Goal: Task Accomplishment & Management: Use online tool/utility

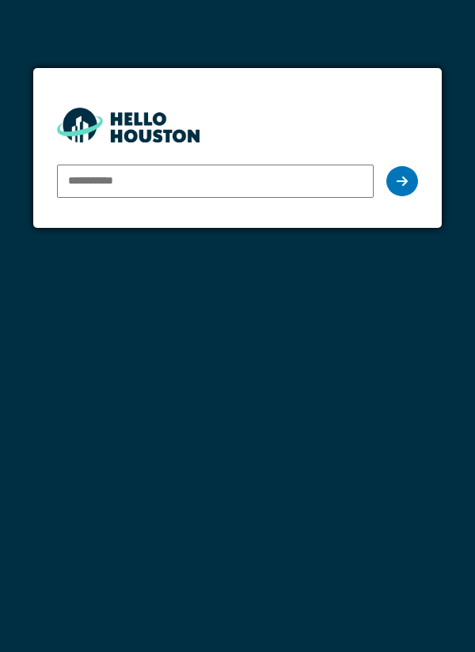
click at [98, 177] on input "email" at bounding box center [216, 181] width 318 height 33
type input "**********"
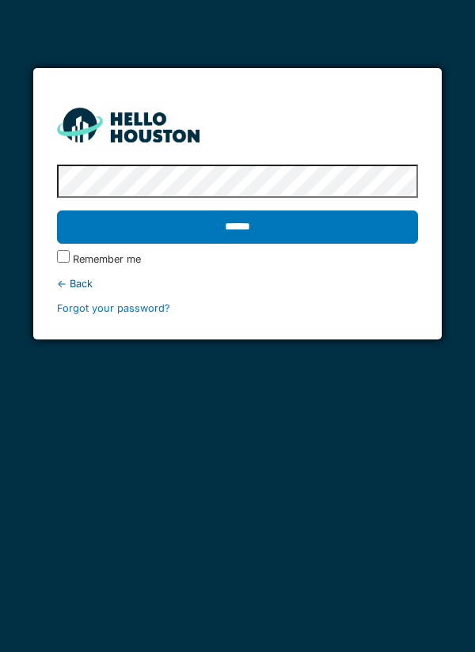
click at [245, 222] on input "******" at bounding box center [238, 227] width 362 height 33
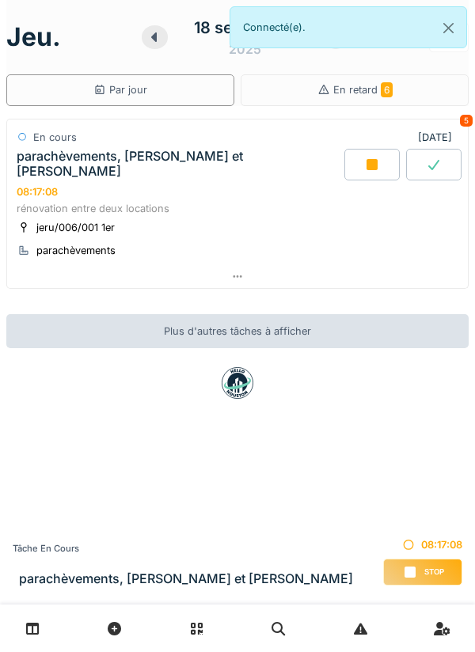
click at [235, 265] on div at bounding box center [237, 276] width 461 height 23
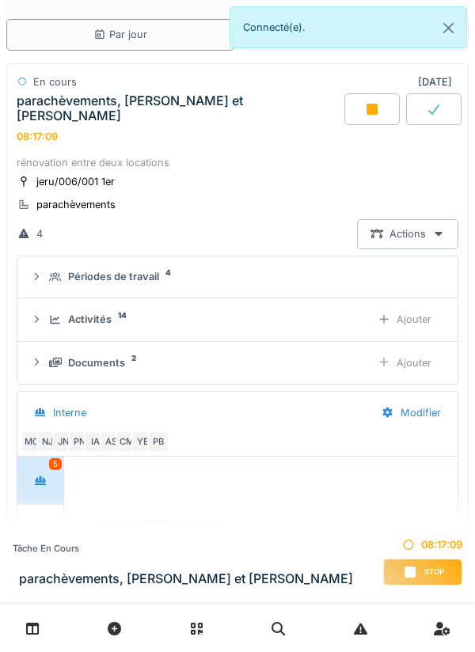
scroll to position [245, 0]
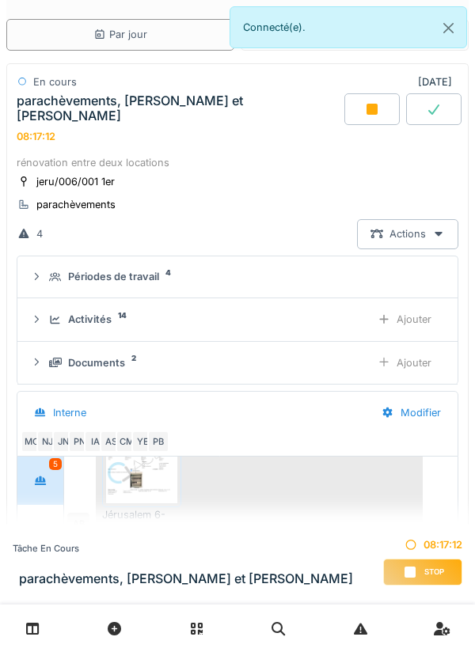
click at [415, 305] on div "Ajouter" at bounding box center [404, 319] width 81 height 29
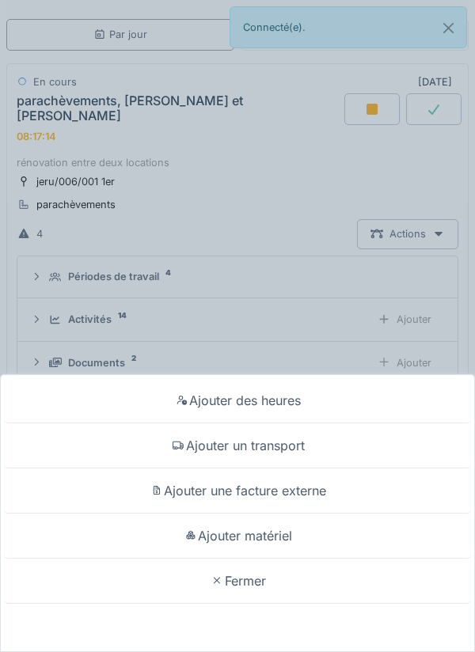
click at [283, 534] on div "Ajouter matériel" at bounding box center [237, 536] width 467 height 45
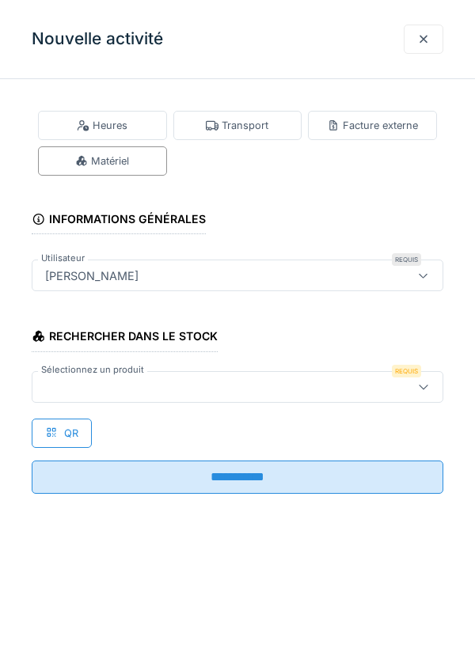
click at [430, 383] on div at bounding box center [424, 387] width 38 height 30
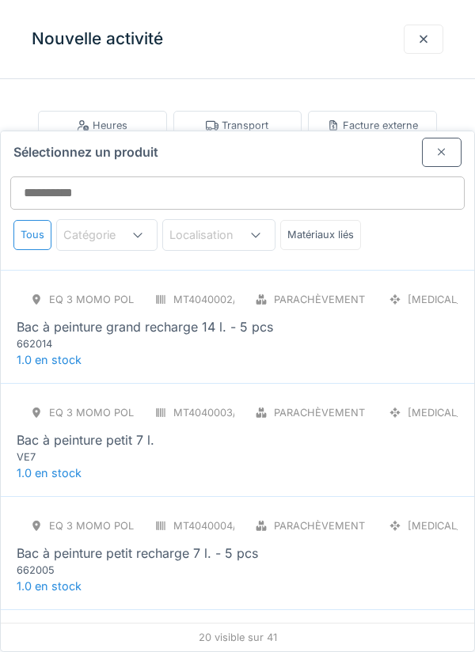
scroll to position [0, 0]
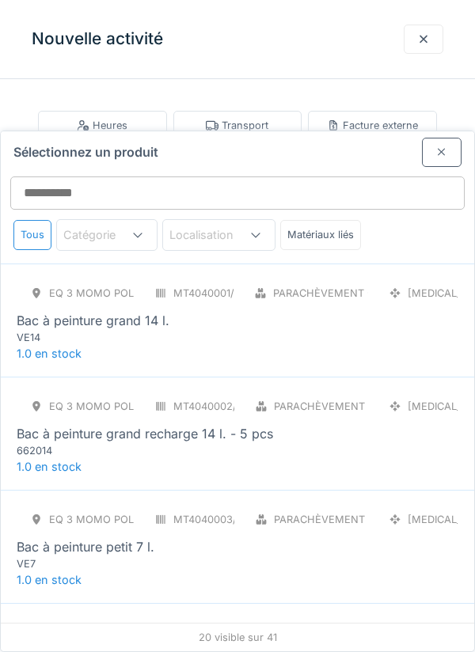
click at [223, 311] on div "Bac à peinture grand 14 l." at bounding box center [238, 320] width 442 height 19
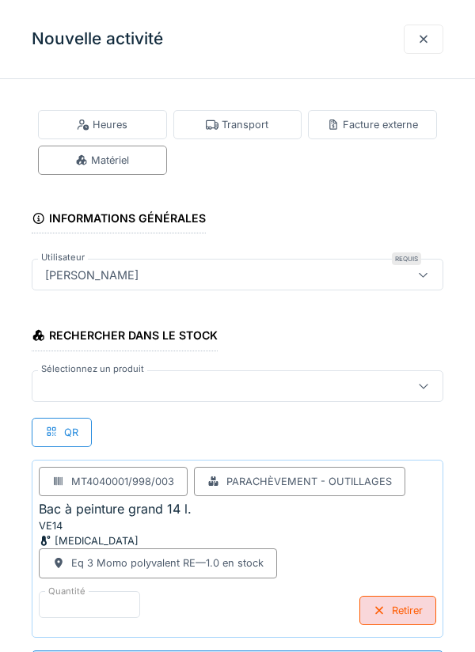
scroll to position [192, 0]
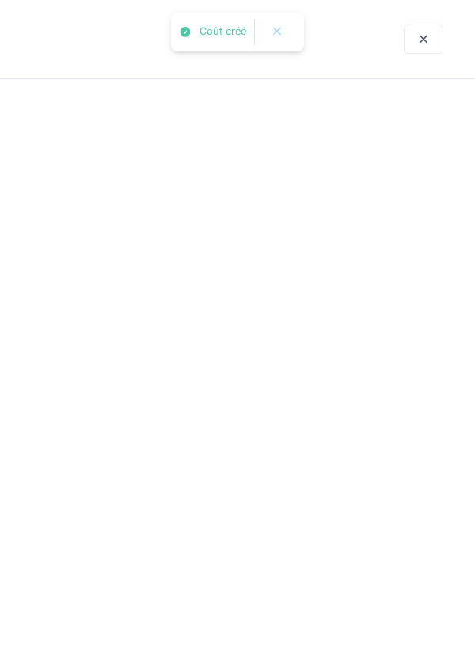
scroll to position [0, 0]
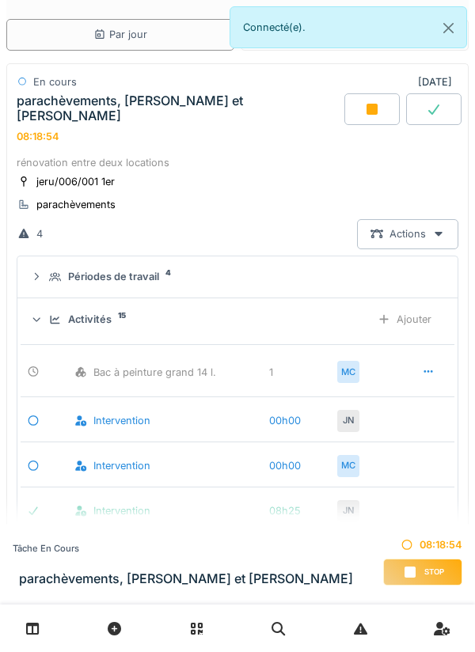
click at [425, 306] on div "Ajouter" at bounding box center [404, 319] width 81 height 29
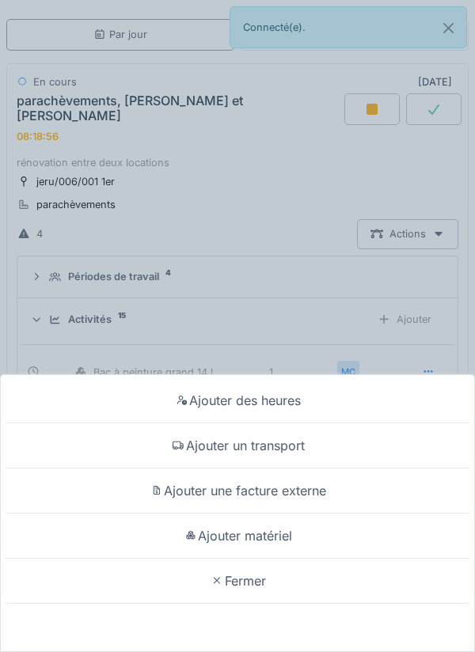
click at [299, 559] on div "Ajouter matériel" at bounding box center [237, 536] width 467 height 45
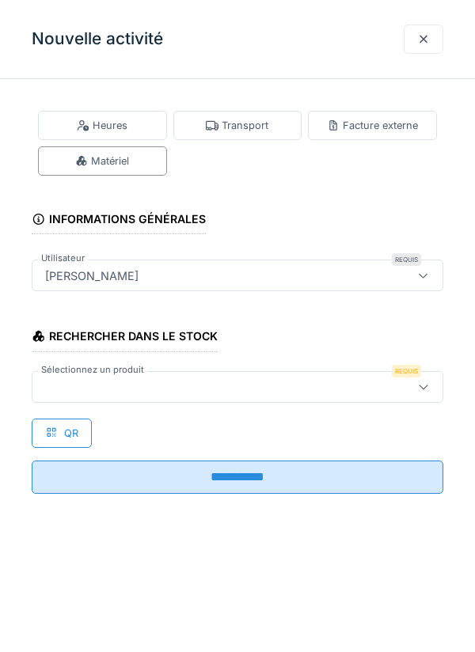
click at [420, 386] on icon at bounding box center [423, 387] width 13 height 10
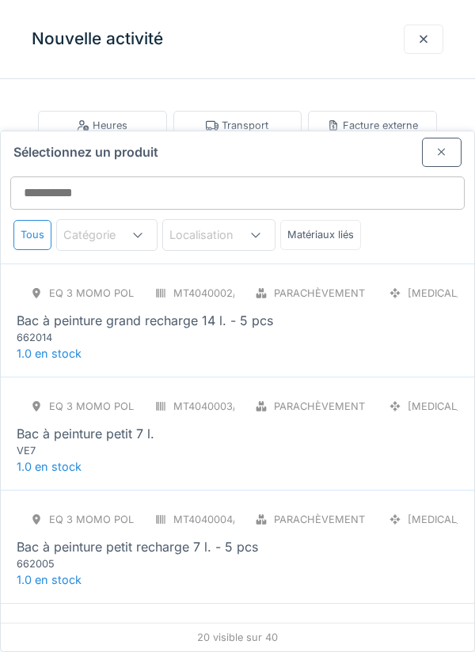
click at [193, 311] on div "Bac à peinture grand recharge 14 l. - 5 pcs" at bounding box center [145, 320] width 257 height 19
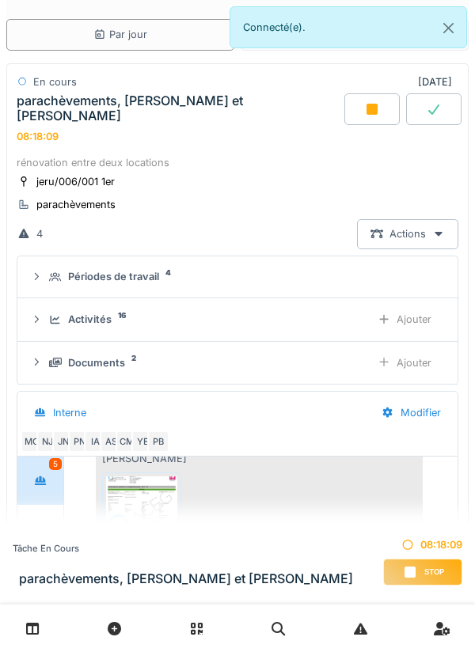
click at [425, 306] on div "Ajouter" at bounding box center [404, 319] width 81 height 29
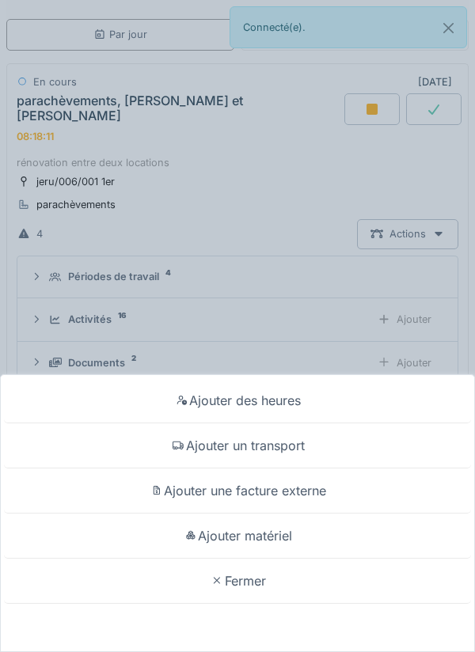
click at [287, 559] on div "Ajouter matériel" at bounding box center [237, 536] width 467 height 45
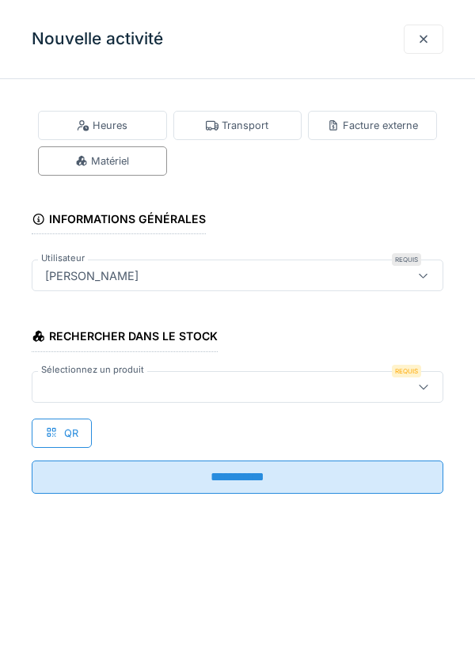
click at [427, 385] on icon at bounding box center [423, 387] width 13 height 10
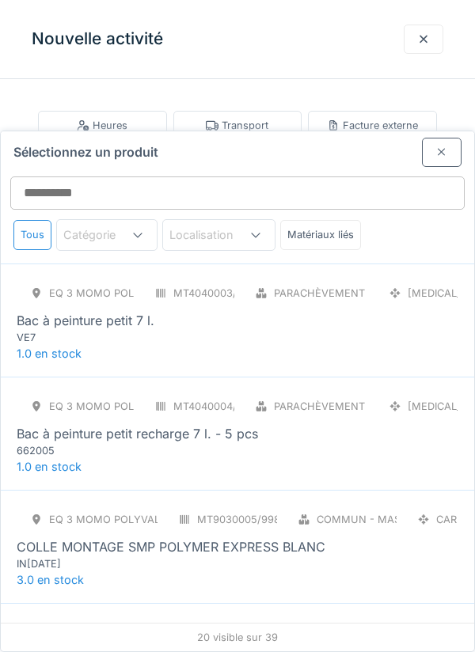
click at [235, 311] on div "Bac à peinture petit 7 l." at bounding box center [238, 320] width 442 height 19
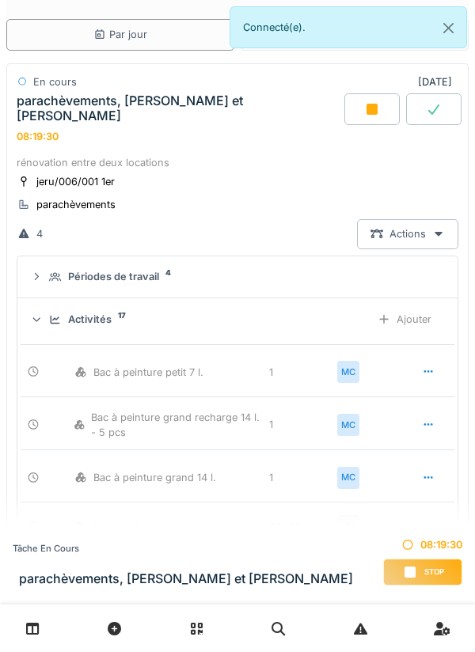
click at [420, 305] on div "Ajouter" at bounding box center [404, 319] width 81 height 29
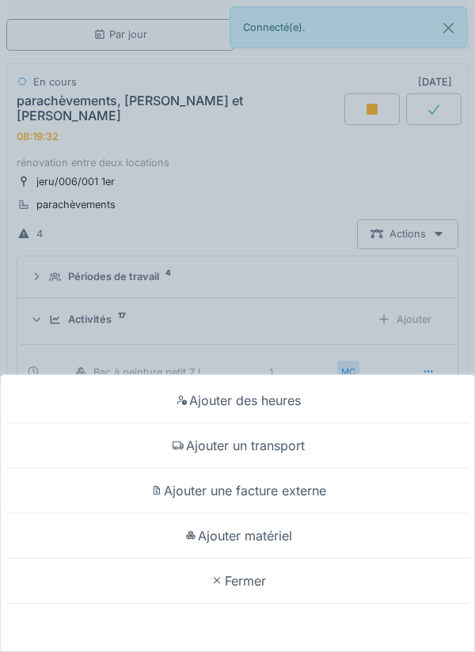
click at [262, 559] on div "Ajouter matériel" at bounding box center [237, 536] width 467 height 45
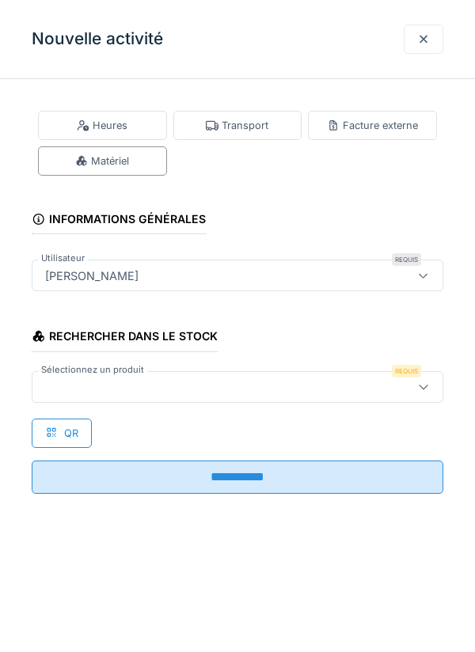
click at [428, 380] on div at bounding box center [423, 386] width 13 height 15
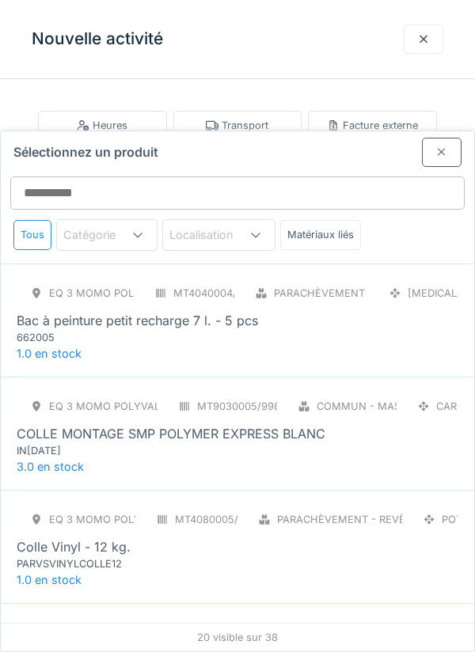
click at [200, 311] on div "Bac à peinture petit recharge 7 l. - 5 pcs" at bounding box center [138, 320] width 242 height 19
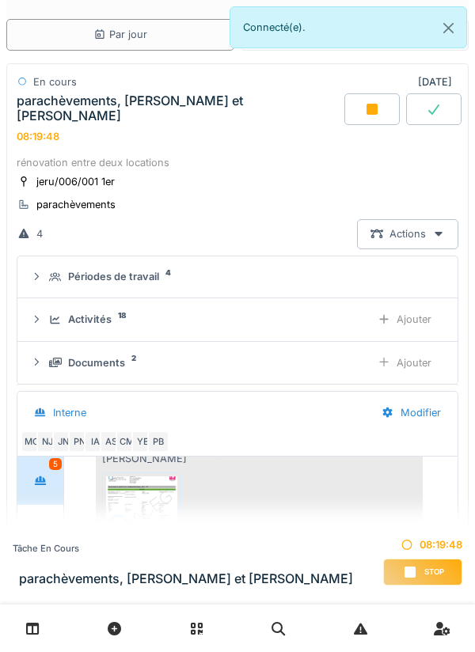
click at [417, 305] on div "Ajouter" at bounding box center [404, 319] width 81 height 29
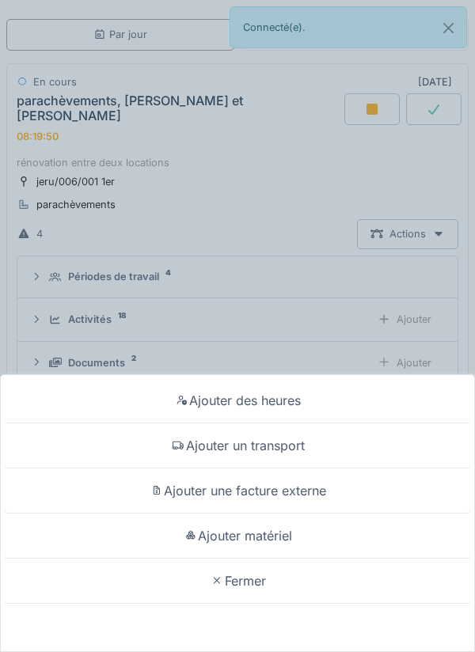
click at [280, 559] on div "Ajouter matériel" at bounding box center [237, 536] width 467 height 45
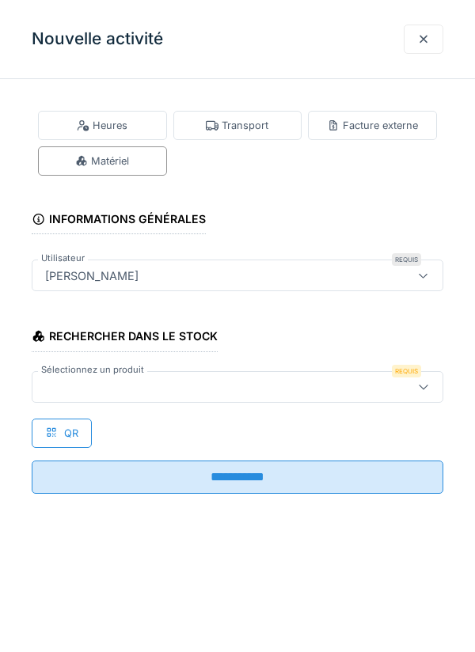
click at [425, 386] on icon at bounding box center [423, 387] width 13 height 10
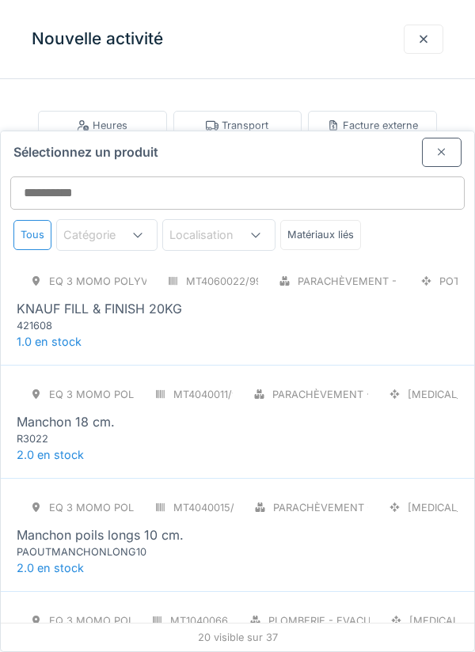
scroll to position [1143, 0]
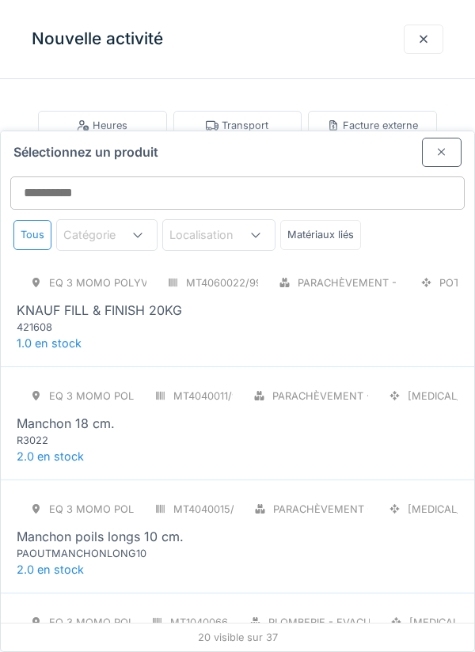
click at [93, 414] on div "Manchon 18 cm." at bounding box center [66, 423] width 98 height 19
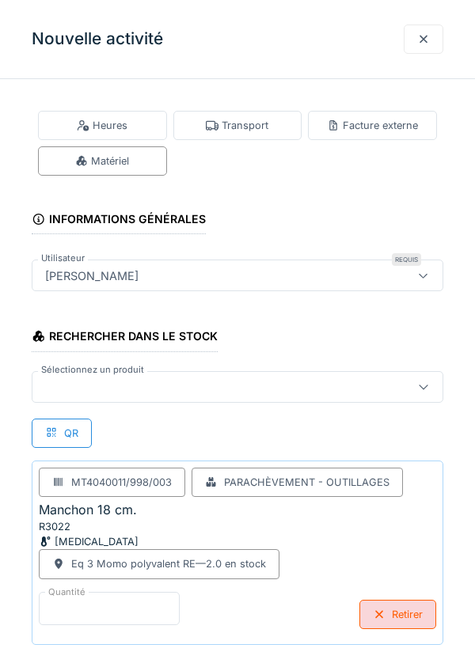
click at [98, 602] on input "*" at bounding box center [109, 608] width 141 height 33
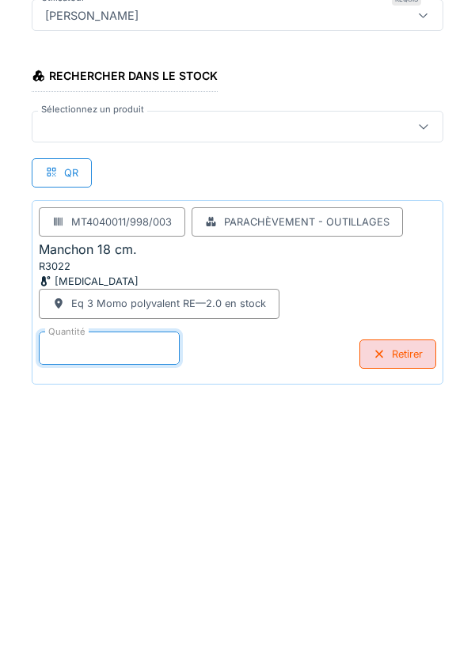
scroll to position [82, 0]
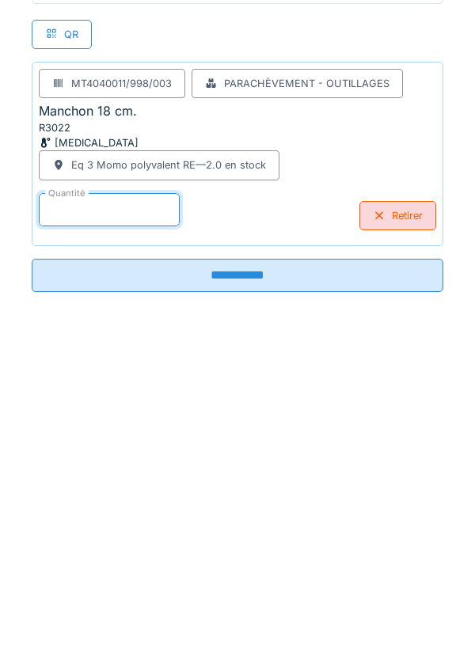
type input "*"
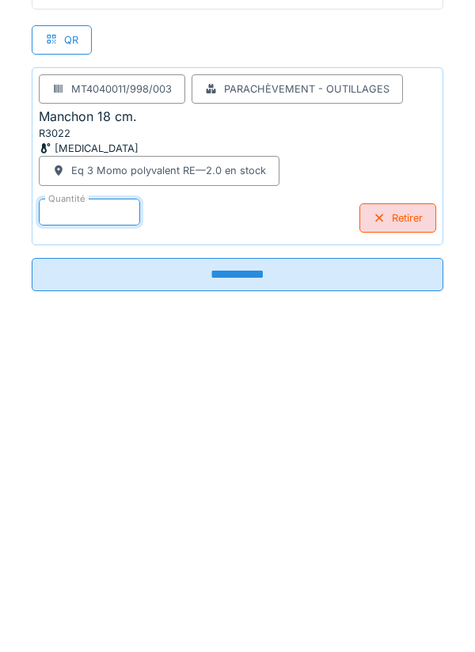
click at [234, 593] on input "**********" at bounding box center [238, 591] width 412 height 33
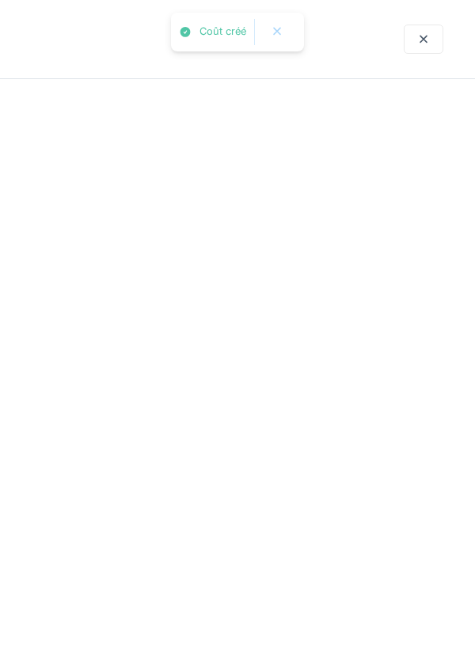
scroll to position [0, 0]
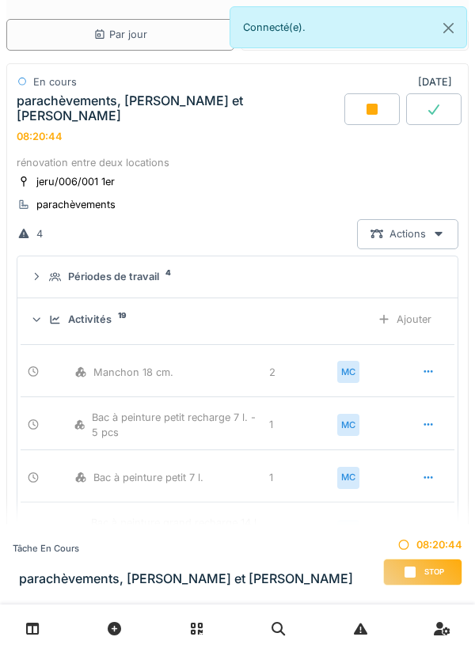
click at [423, 306] on div "Ajouter" at bounding box center [404, 319] width 81 height 29
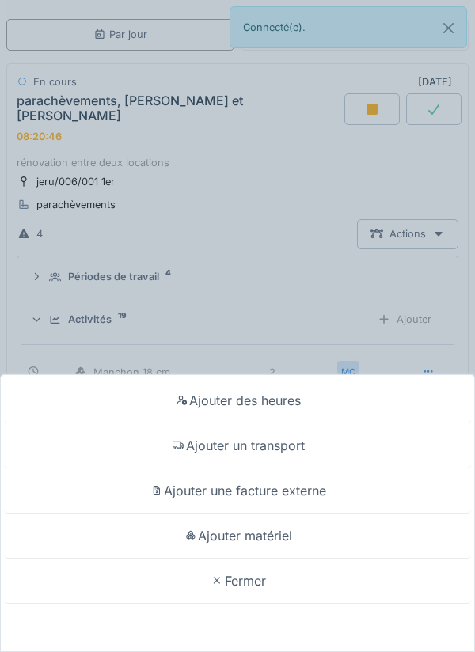
click at [285, 539] on div "Ajouter matériel" at bounding box center [237, 536] width 467 height 45
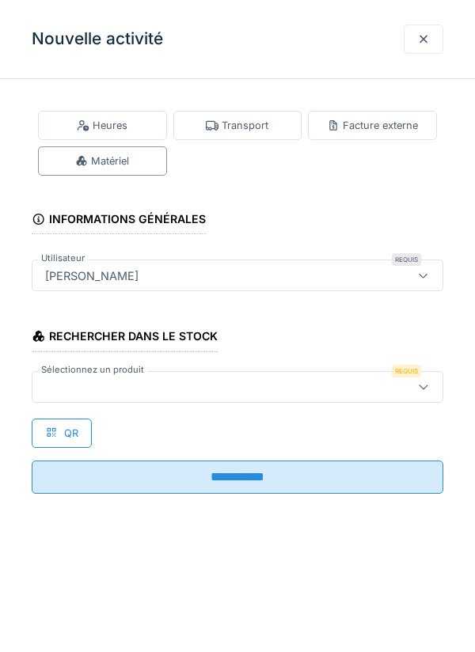
click at [424, 387] on icon at bounding box center [423, 387] width 13 height 10
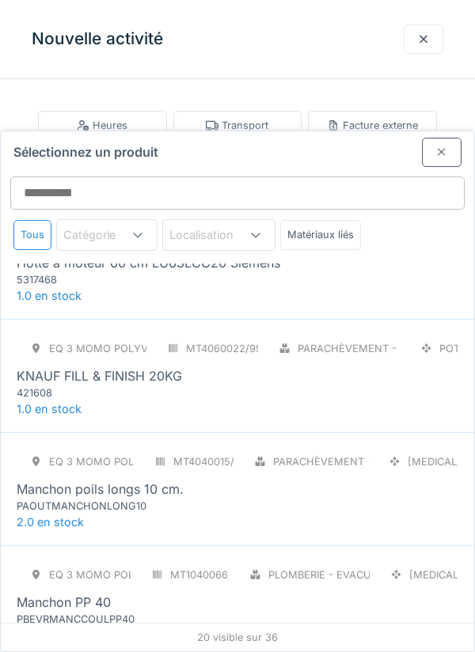
scroll to position [1086, 0]
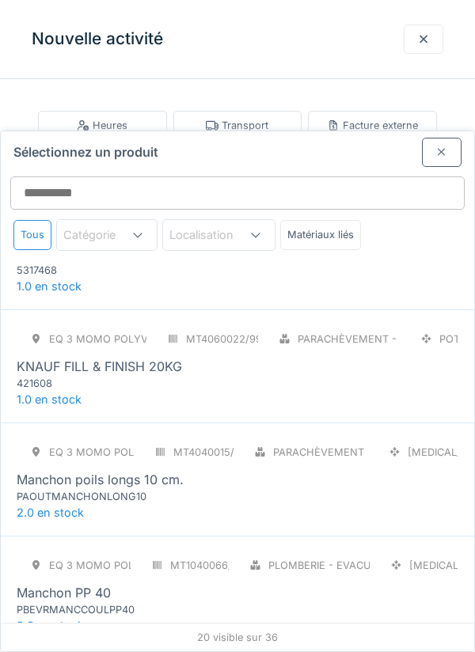
click at [200, 470] on div "Manchon poils longs 10 cm." at bounding box center [238, 479] width 442 height 19
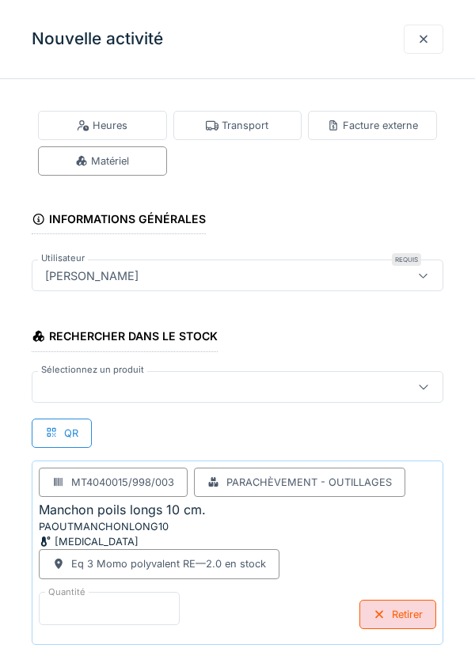
click at [99, 600] on input "*" at bounding box center [109, 608] width 141 height 33
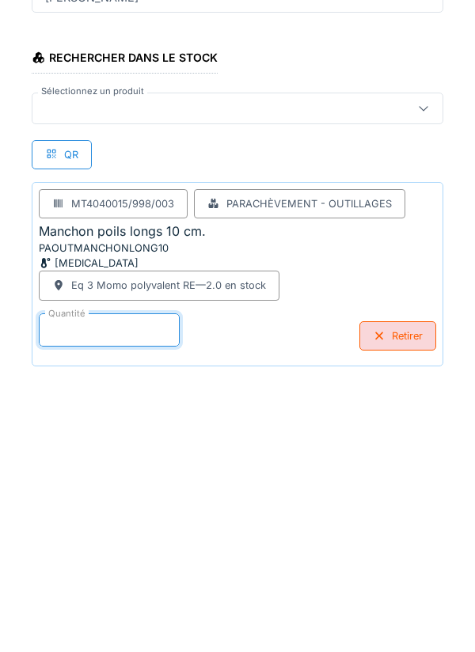
scroll to position [82, 0]
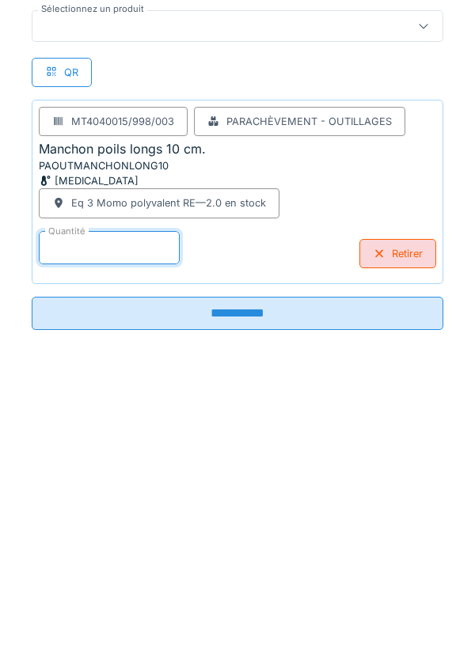
type input "*"
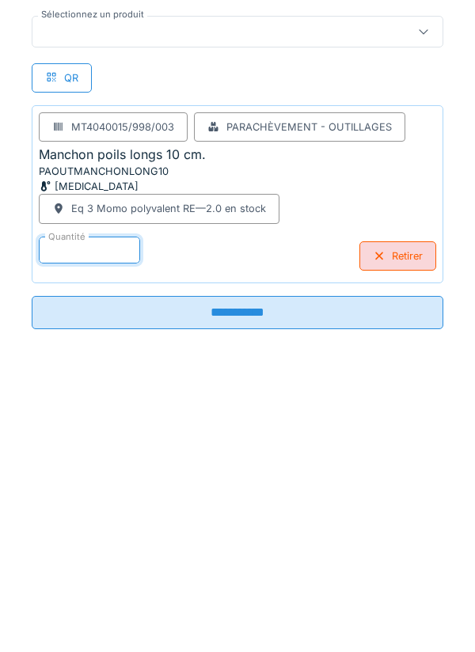
click at [254, 589] on input "**********" at bounding box center [238, 591] width 412 height 33
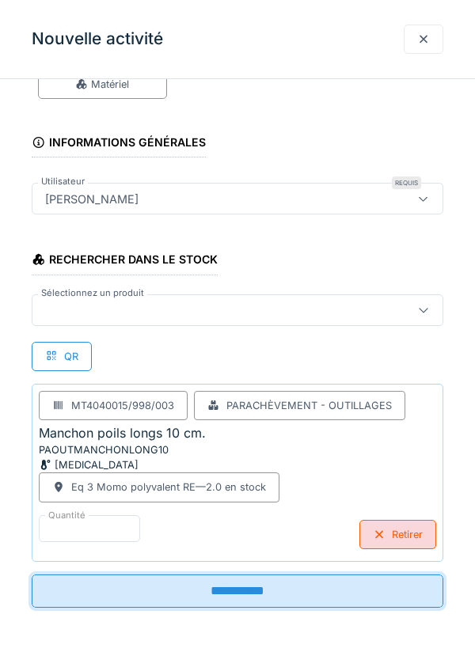
scroll to position [77, 0]
click at [245, 582] on input "**********" at bounding box center [238, 591] width 412 height 33
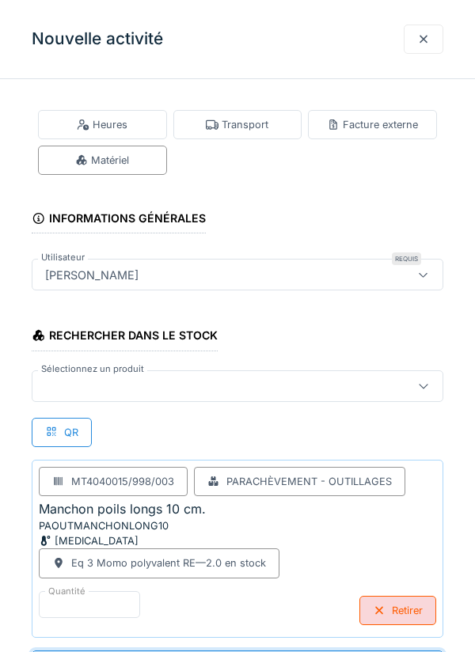
scroll to position [192, 0]
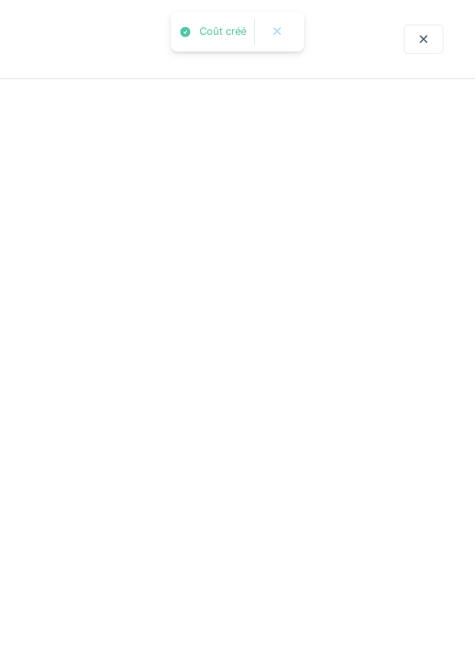
scroll to position [0, 0]
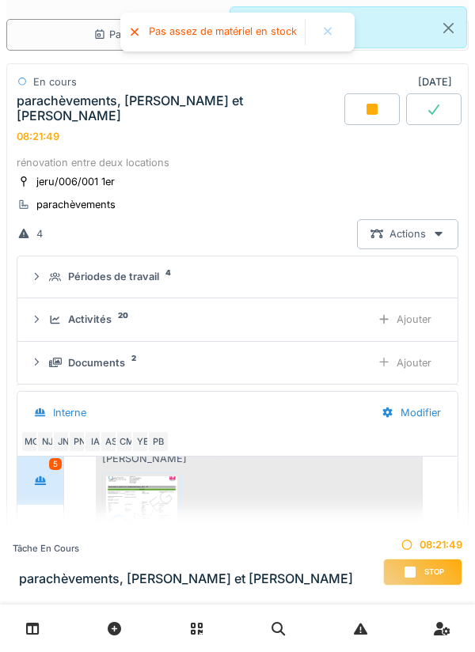
click at [417, 305] on div "Ajouter" at bounding box center [404, 319] width 81 height 29
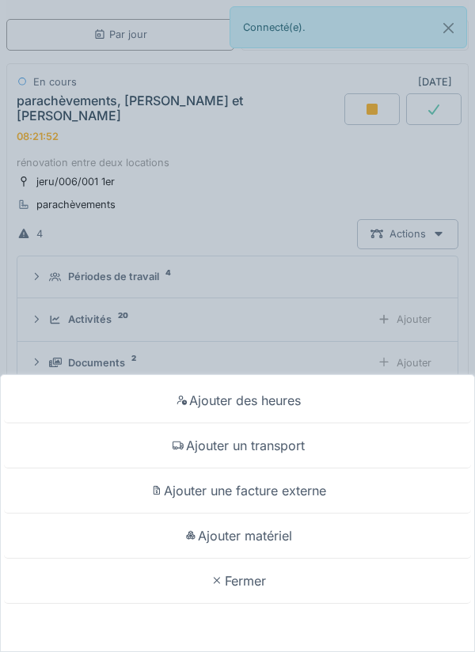
click at [287, 559] on div "Ajouter matériel" at bounding box center [237, 536] width 467 height 45
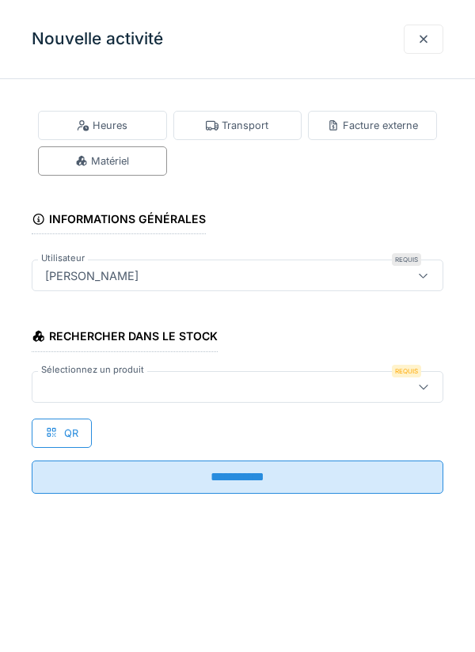
click at [424, 394] on div at bounding box center [423, 386] width 13 height 15
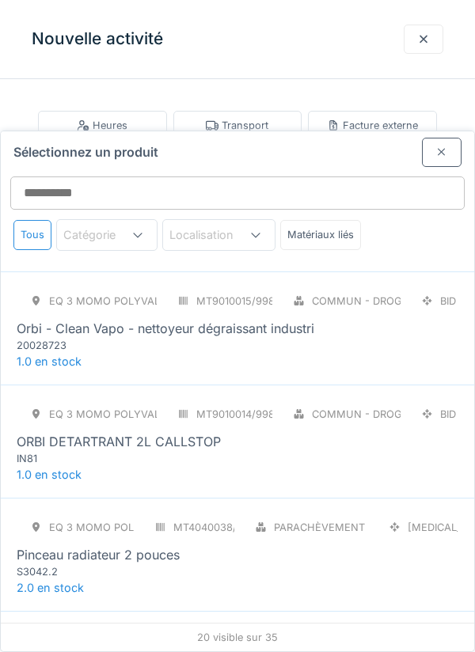
scroll to position [1693, 0]
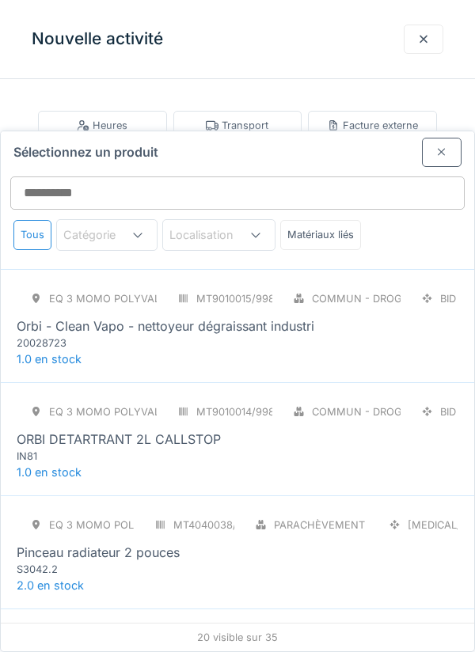
click at [155, 543] on div "Pinceau radiateur 2 pouces" at bounding box center [98, 552] width 163 height 19
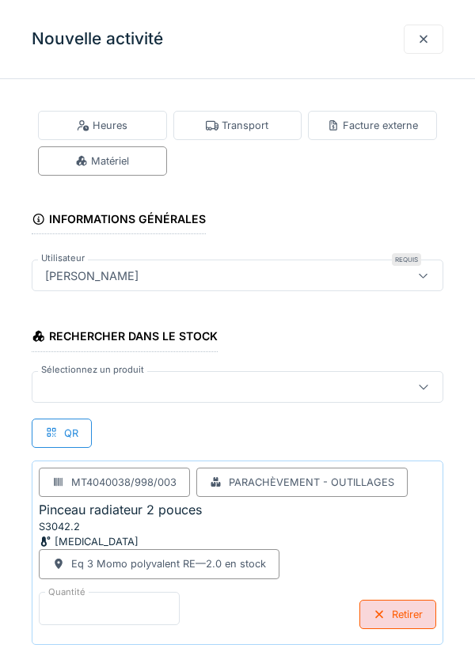
click at [96, 595] on input "*" at bounding box center [109, 608] width 141 height 33
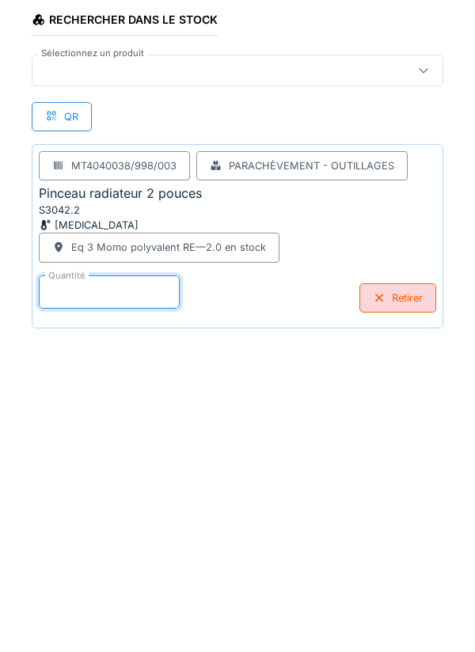
scroll to position [82, 0]
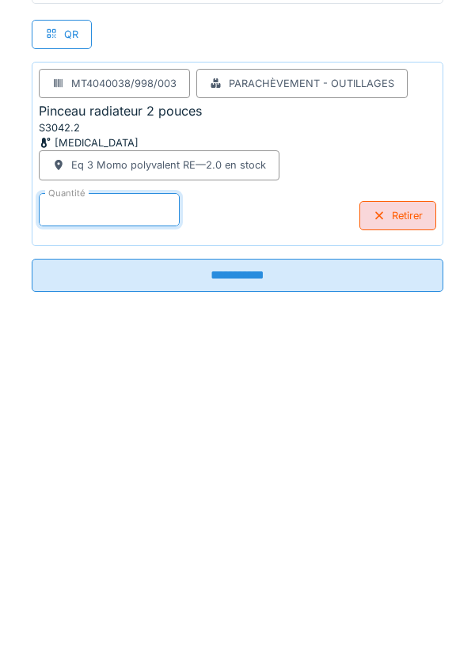
type input "*"
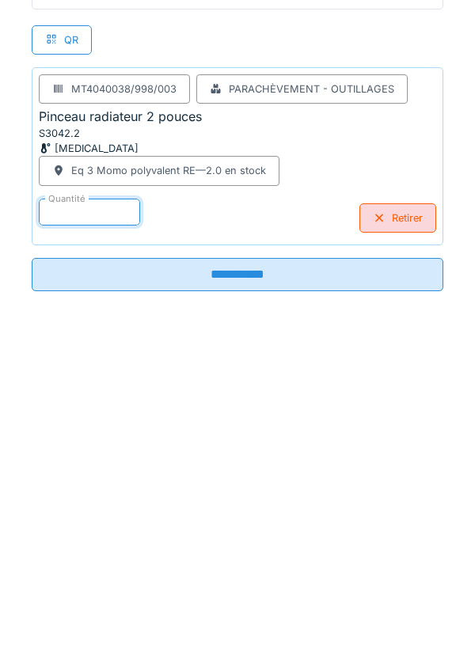
click at [244, 586] on input "**********" at bounding box center [238, 591] width 412 height 33
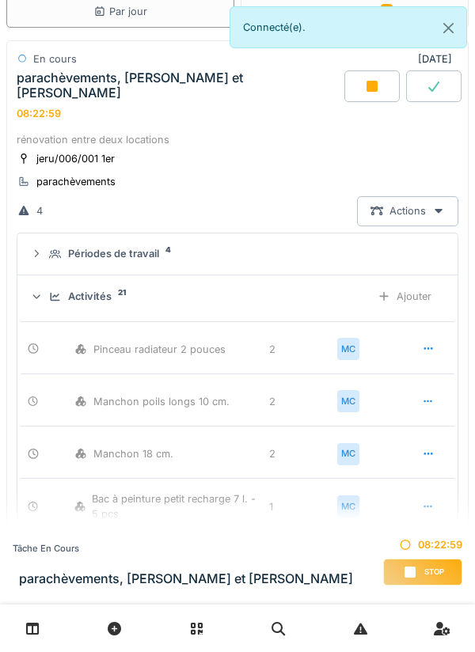
scroll to position [0, 0]
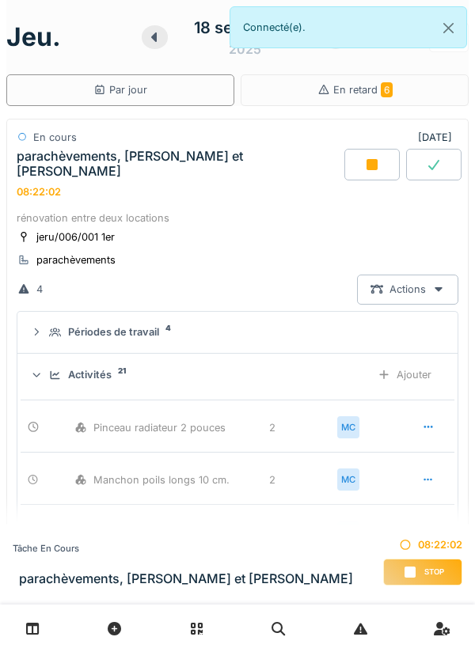
click at [410, 362] on div "Ajouter" at bounding box center [404, 374] width 81 height 29
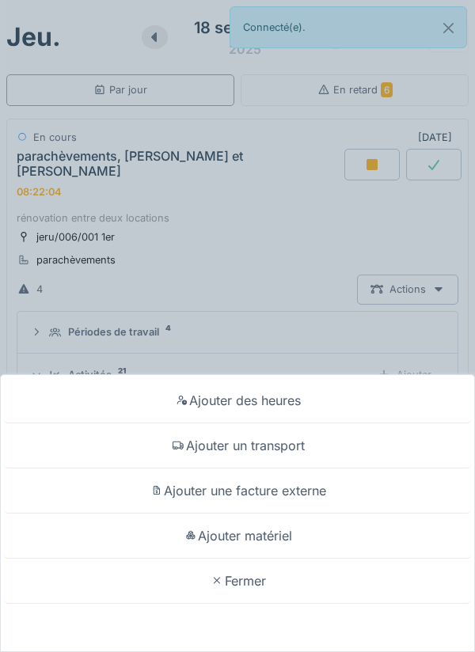
click at [263, 531] on div "Ajouter matériel" at bounding box center [237, 536] width 467 height 45
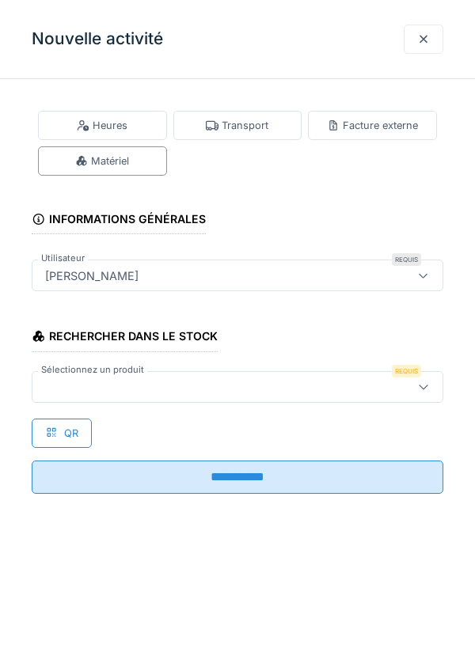
click at [426, 384] on icon at bounding box center [423, 387] width 13 height 10
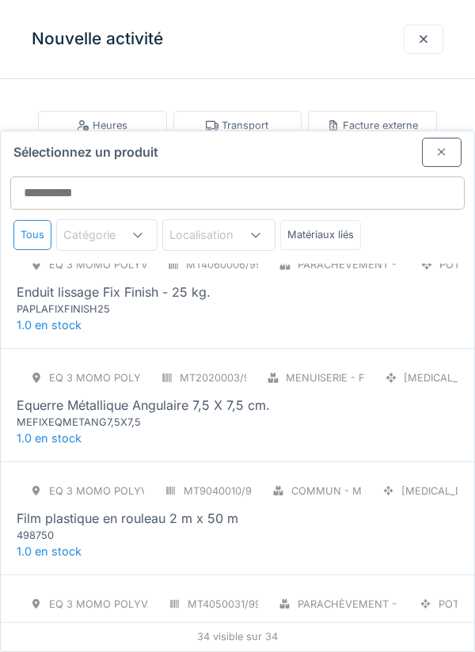
scroll to position [592, 0]
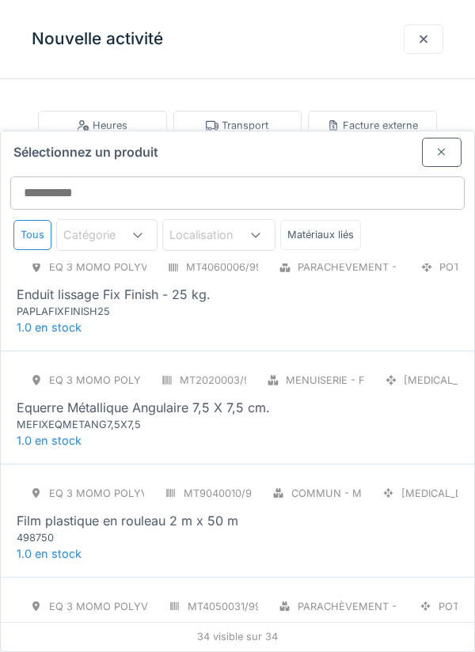
click at [180, 512] on div "Film plastique en rouleau 2 m x 50 m" at bounding box center [128, 521] width 222 height 19
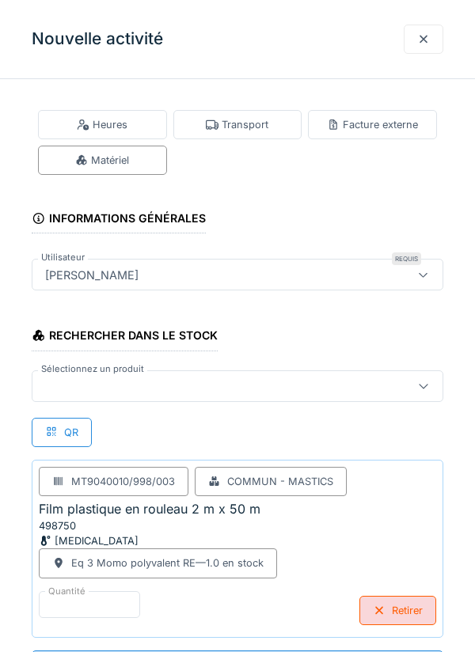
scroll to position [192, 0]
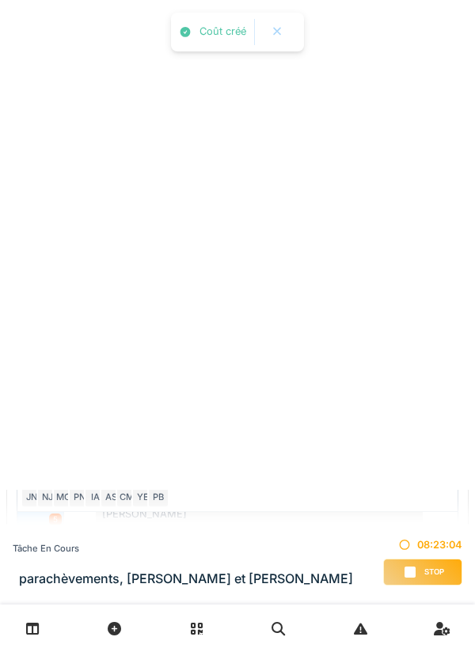
scroll to position [0, 0]
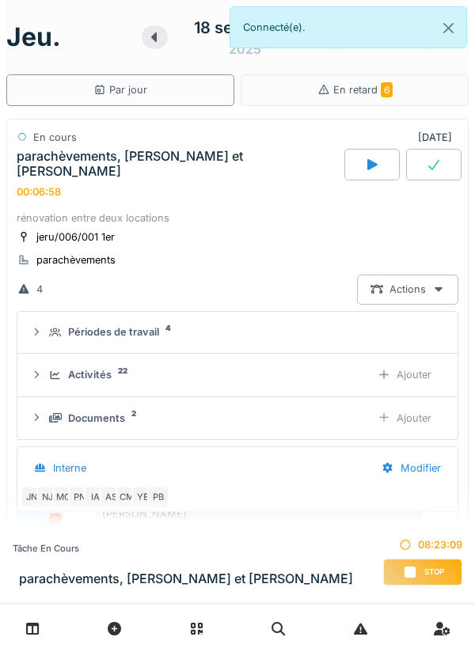
click at [112, 367] on div "Activités 22" at bounding box center [203, 374] width 309 height 15
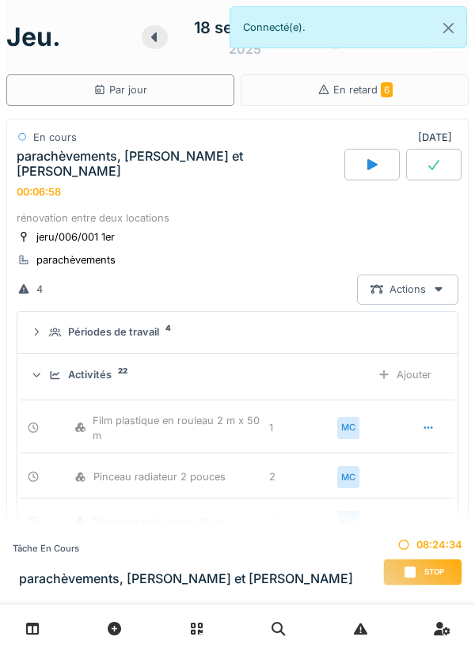
scroll to position [245, 0]
click at [402, 568] on icon at bounding box center [410, 572] width 16 height 13
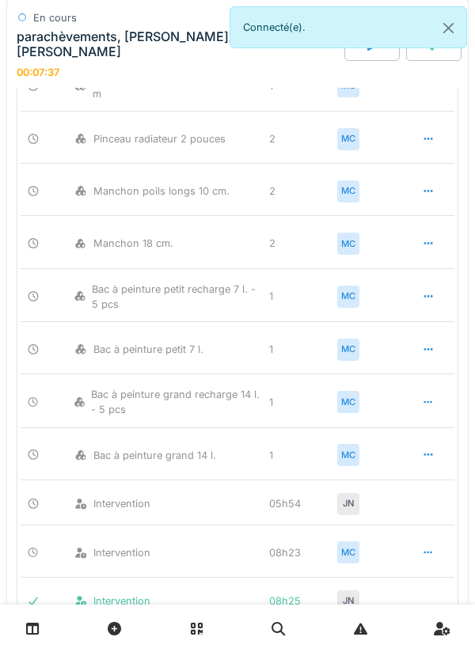
scroll to position [0, 0]
